Goal: Task Accomplishment & Management: Manage account settings

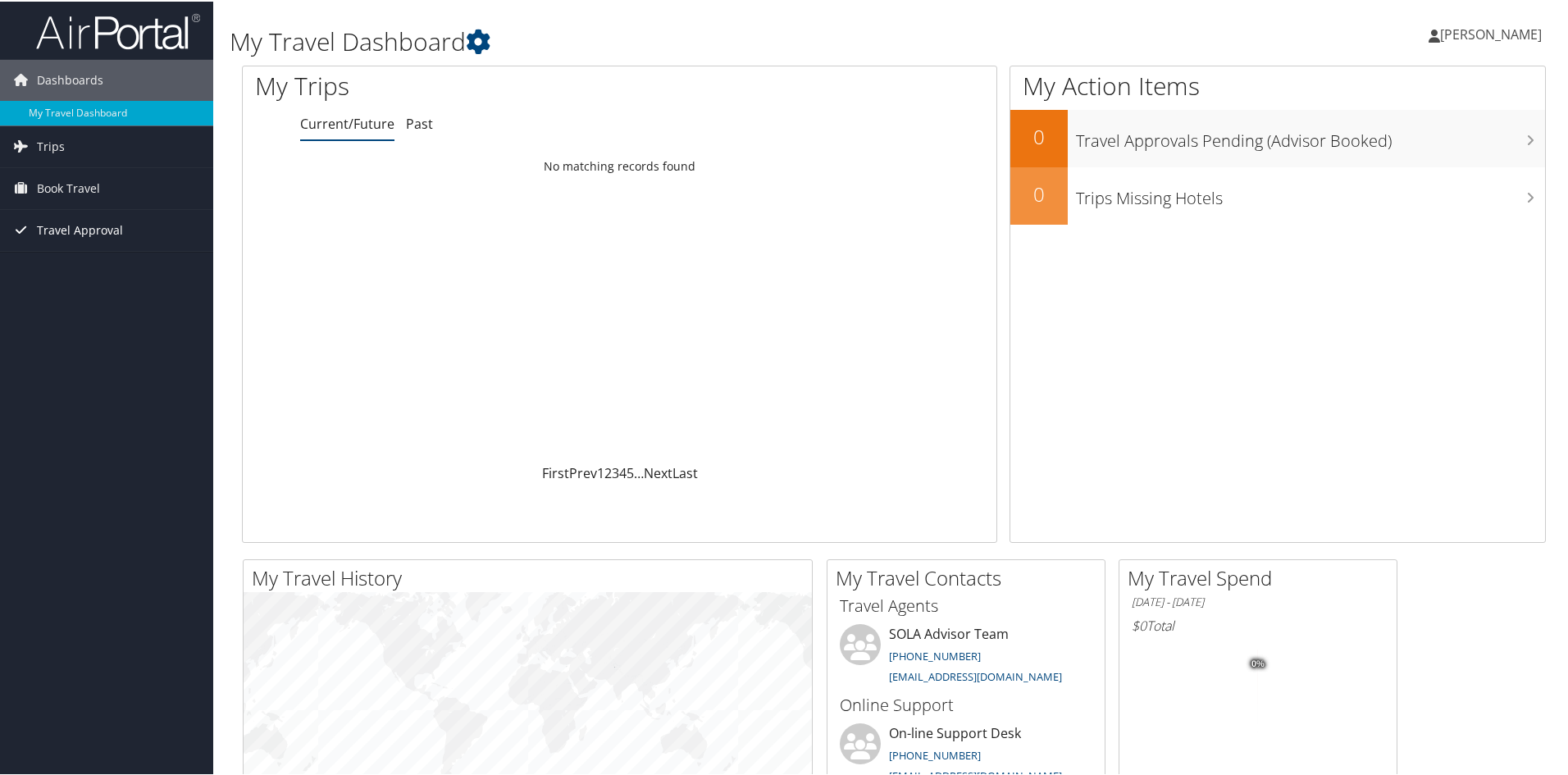
click at [63, 232] on span "Travel Approval" at bounding box center [79, 228] width 86 height 41
click at [63, 336] on link "Approvals (Beta)" at bounding box center [107, 335] width 213 height 25
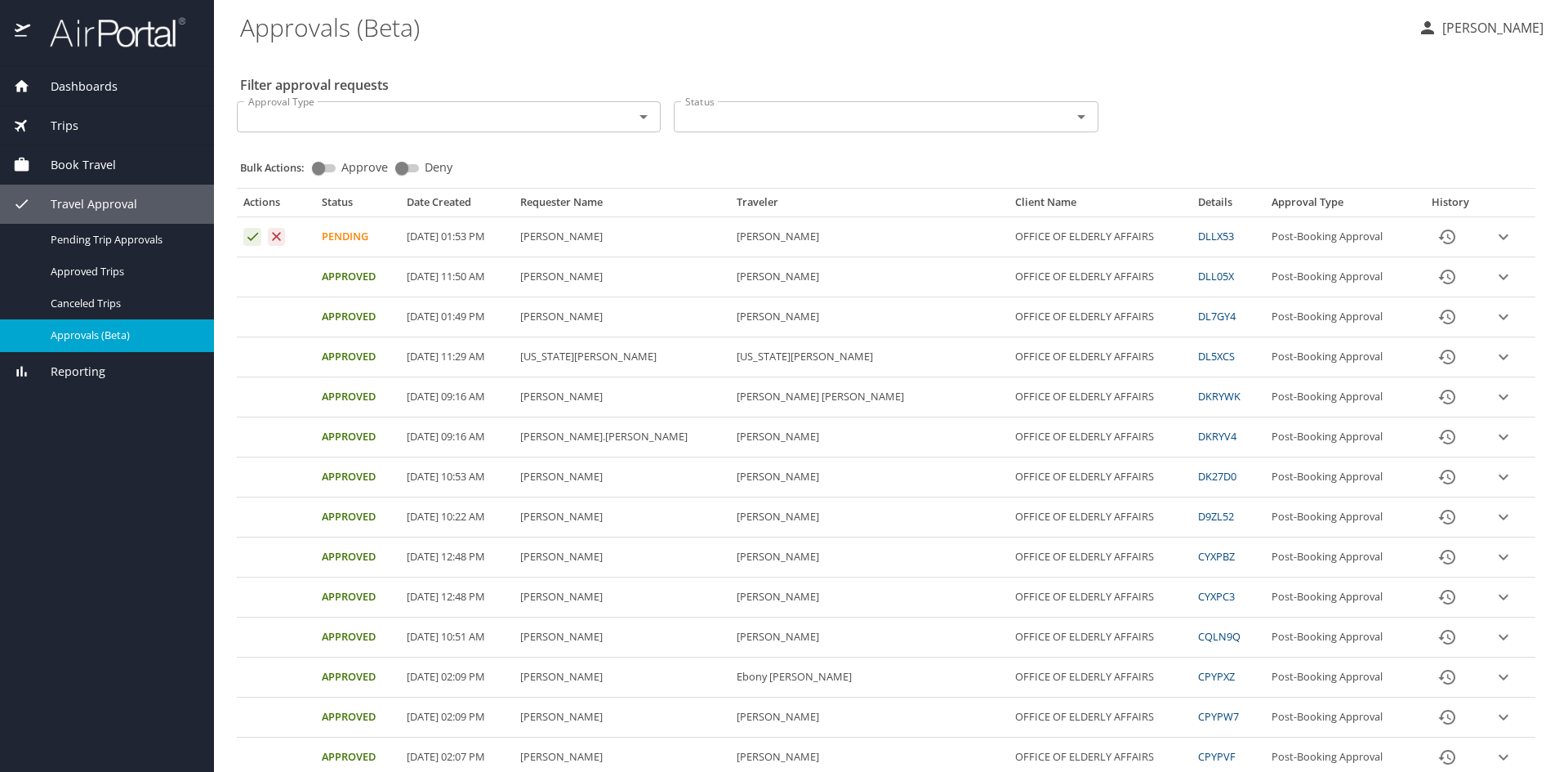
click at [1355, 114] on div "Approval Type Approval Type Status Status" at bounding box center [887, 114] width 1312 height 54
click at [1494, 234] on icon "expand row" at bounding box center [1504, 237] width 20 height 20
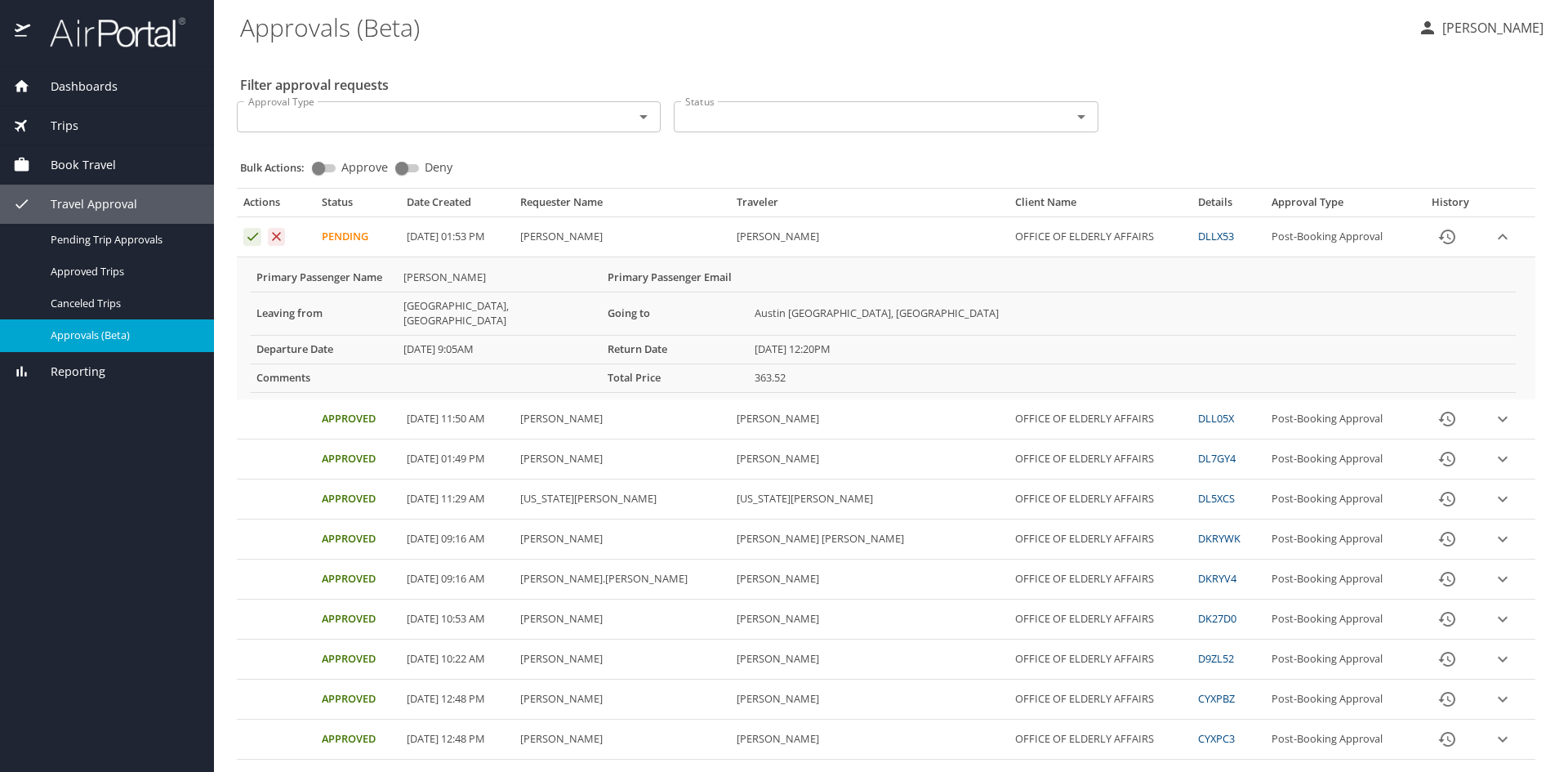
click at [1206, 104] on div "Approval Type Approval Type Status Status" at bounding box center [887, 114] width 1312 height 54
click at [253, 234] on icon "Approval table" at bounding box center [253, 236] width 15 height 15
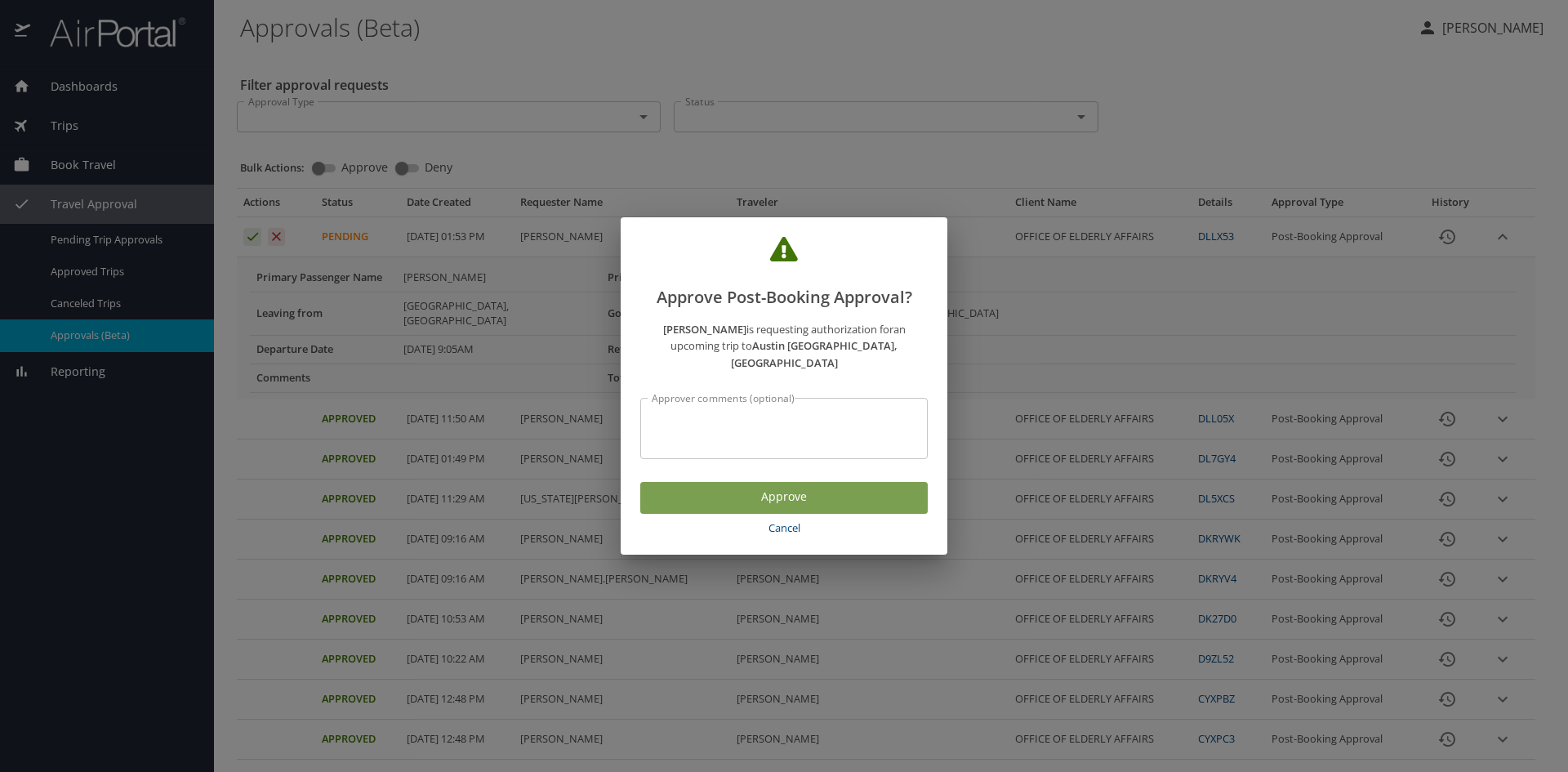
click at [809, 489] on span "Approve" at bounding box center [784, 497] width 262 height 20
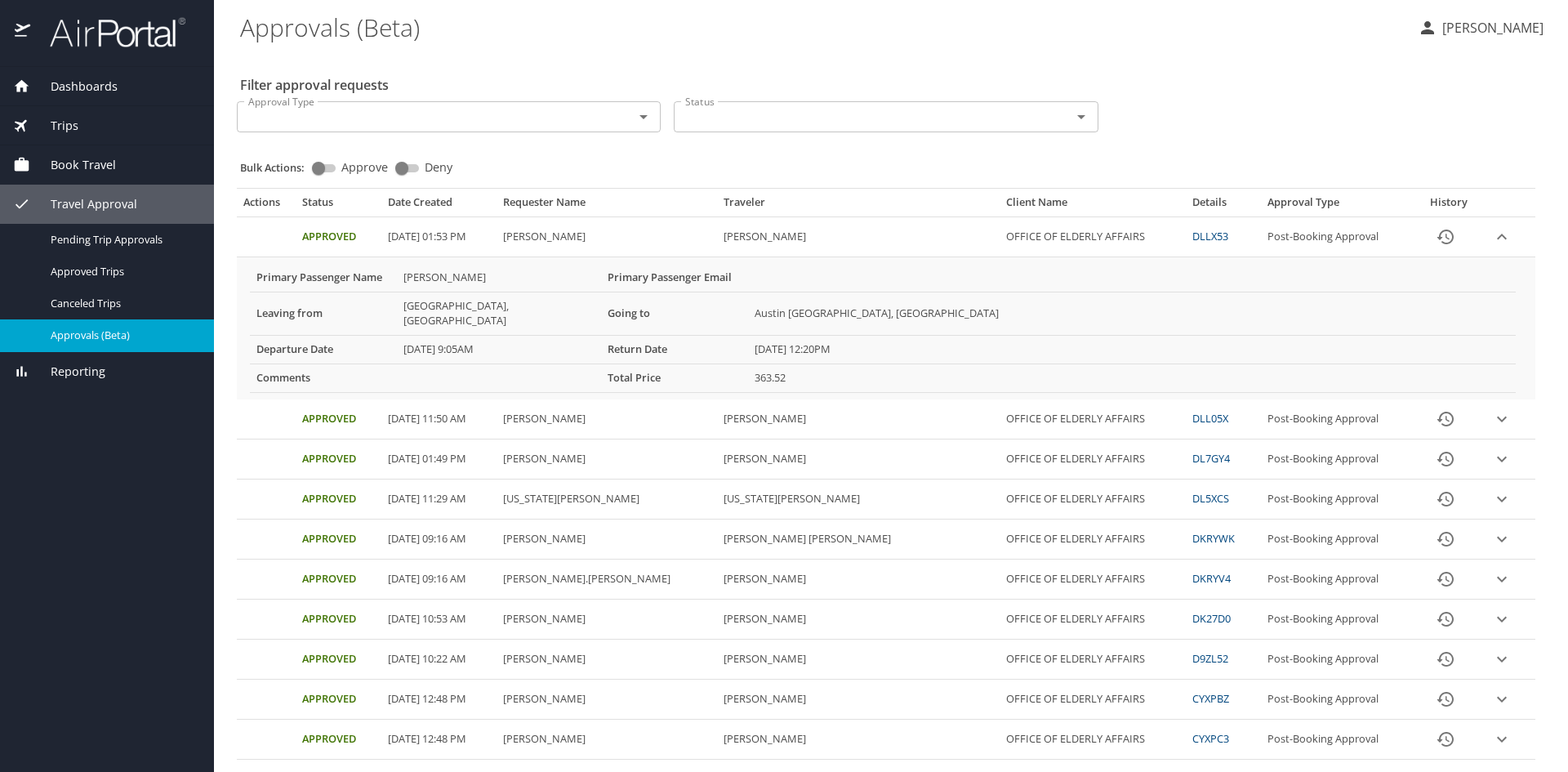
click at [1292, 87] on div "Filter approval requests Approval Type Approval Type Status Status Bulk Actions…" at bounding box center [890, 731] width 1302 height 1357
click at [1423, 26] on icon "button" at bounding box center [1428, 28] width 20 height 20
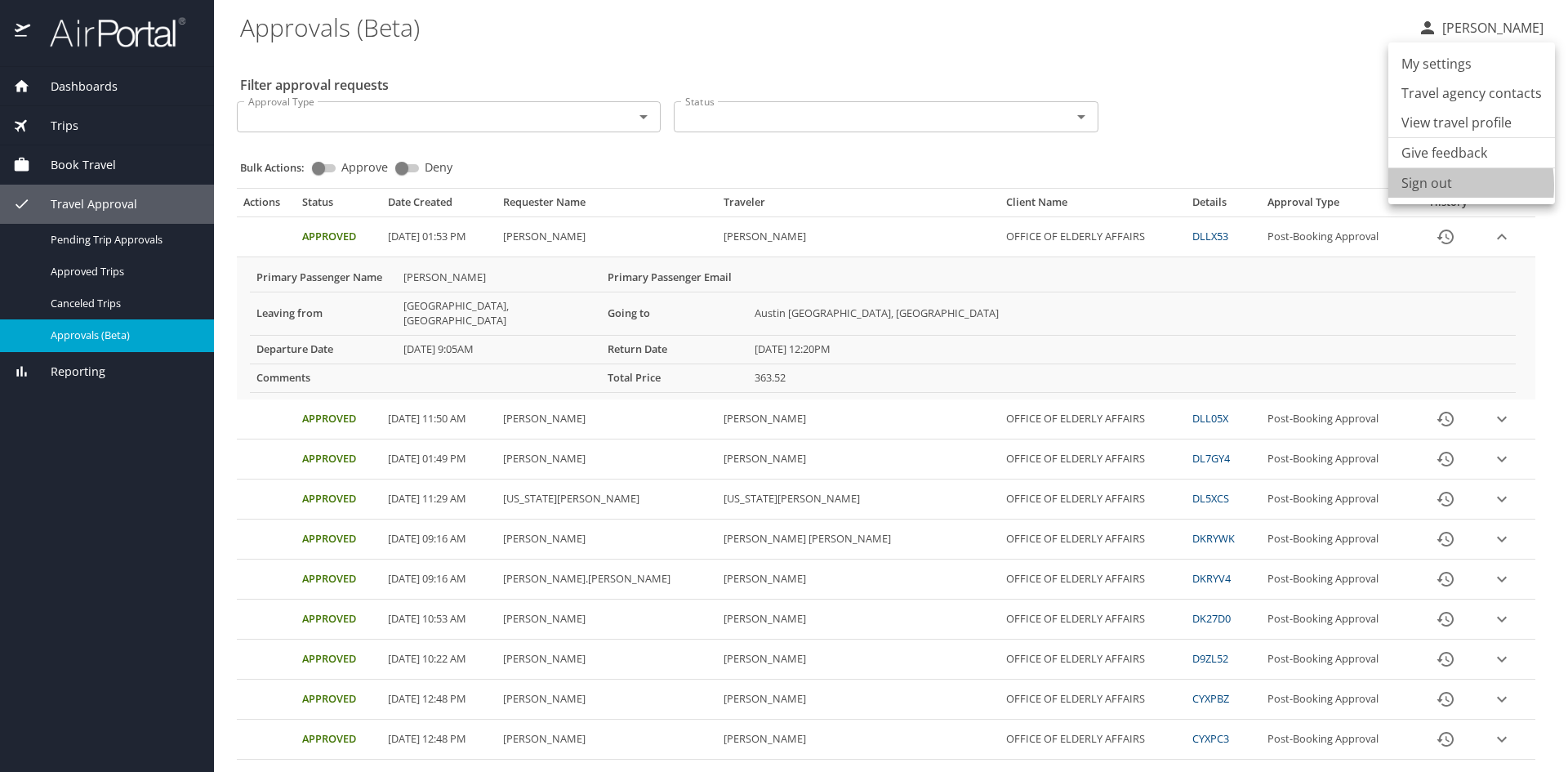
click at [1426, 185] on li "Sign out" at bounding box center [1472, 183] width 166 height 29
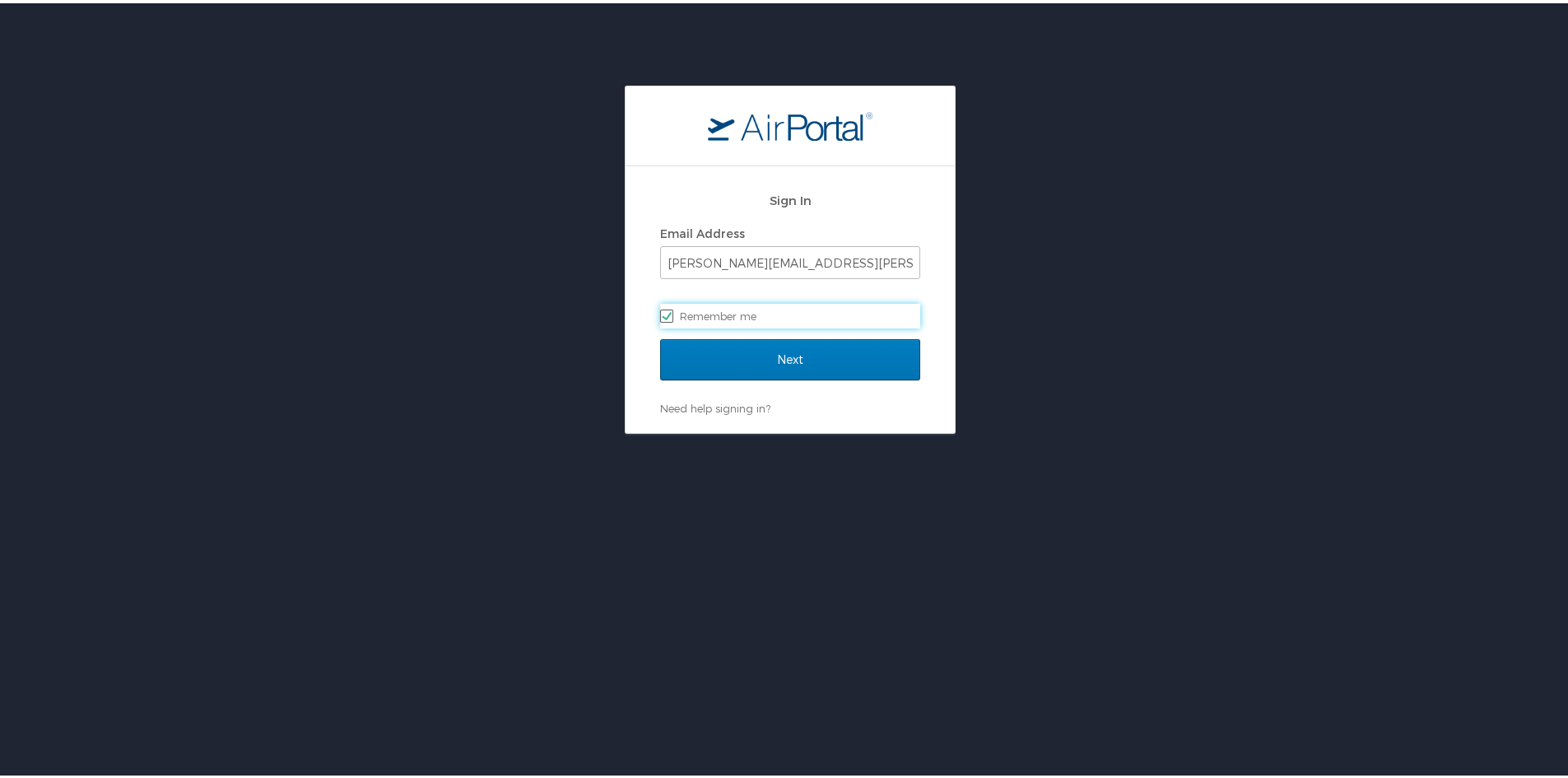
click at [1221, 148] on div "Sign In Email Address camille.rodgers@la.gov Remember me Next Need help signing…" at bounding box center [790, 256] width 1580 height 348
